Goal: Information Seeking & Learning: Learn about a topic

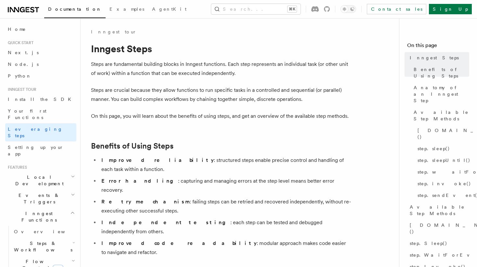
click at [282, 112] on p "On this page, you will learn about the benefits of using steps, and get an over…" at bounding box center [221, 116] width 260 height 9
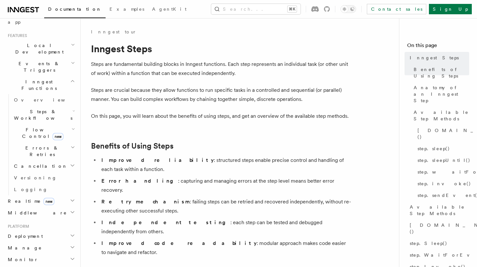
scroll to position [963, 0]
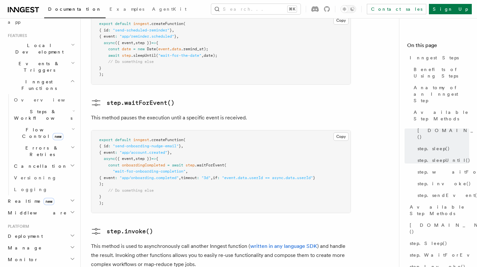
click at [222, 155] on pre "export default inngest .createFunction ( { id : "send-onboarding-nudge-email" }…" at bounding box center [220, 172] width 259 height 83
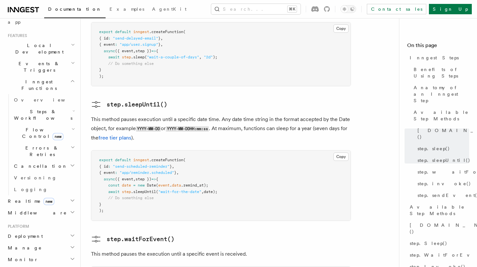
scroll to position [629, 0]
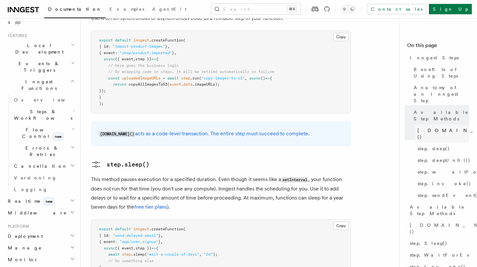
click at [423, 127] on span "[DOMAIN_NAME]()" at bounding box center [464, 133] width 95 height 13
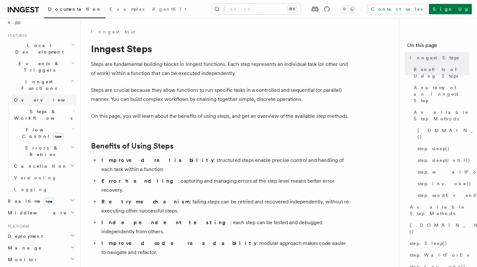
click at [40, 94] on link "Overview" at bounding box center [43, 100] width 65 height 12
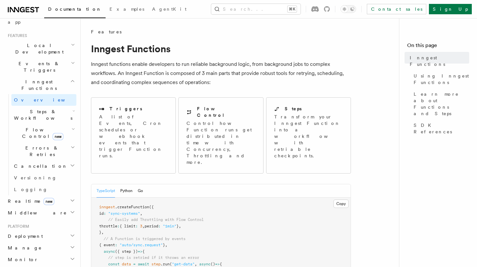
click at [227, 85] on p "Inngest functions enable developers to run reliable background logic, from back…" at bounding box center [221, 73] width 260 height 27
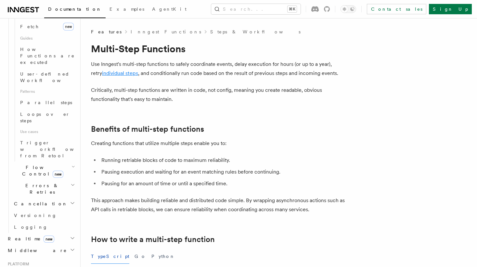
click at [108, 74] on link "individual steps" at bounding box center [120, 73] width 36 height 6
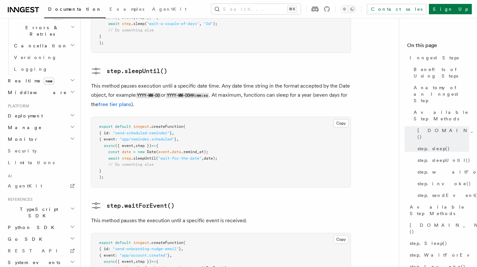
scroll to position [861, 0]
